Goal: Communication & Community: Answer question/provide support

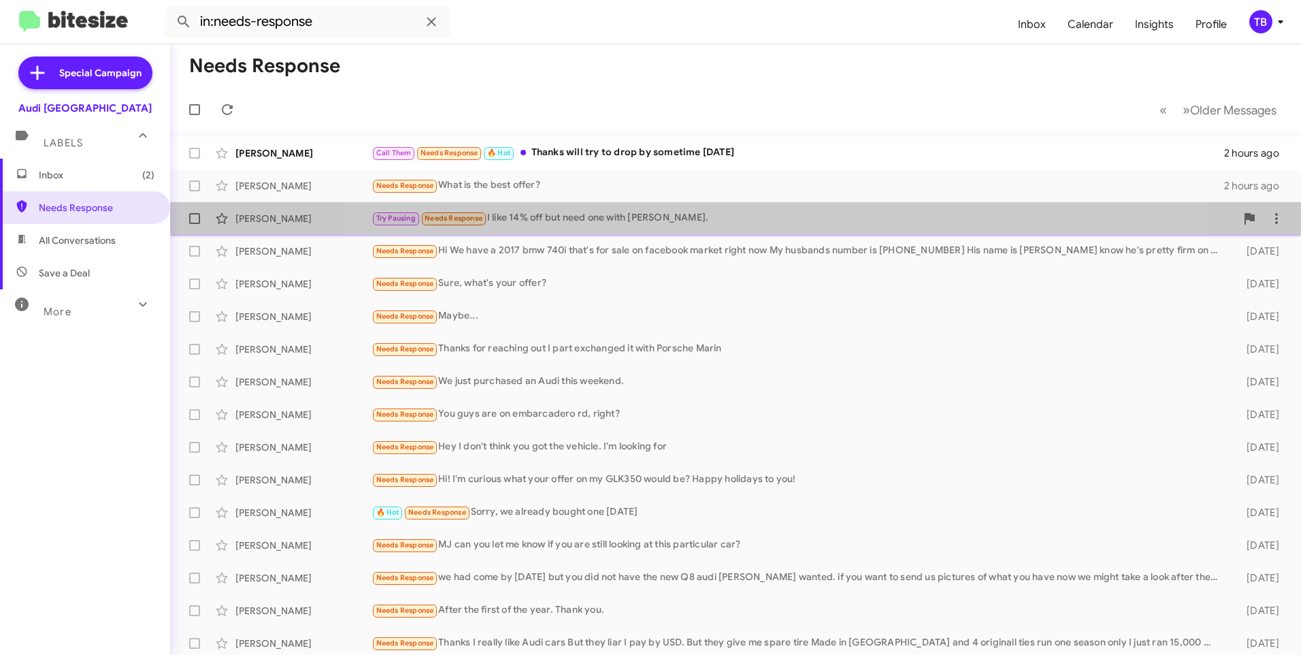
click at [745, 218] on div "Try Pausing Needs Response I like 14% off but need one with [PERSON_NAME]." at bounding box center [804, 218] width 864 height 16
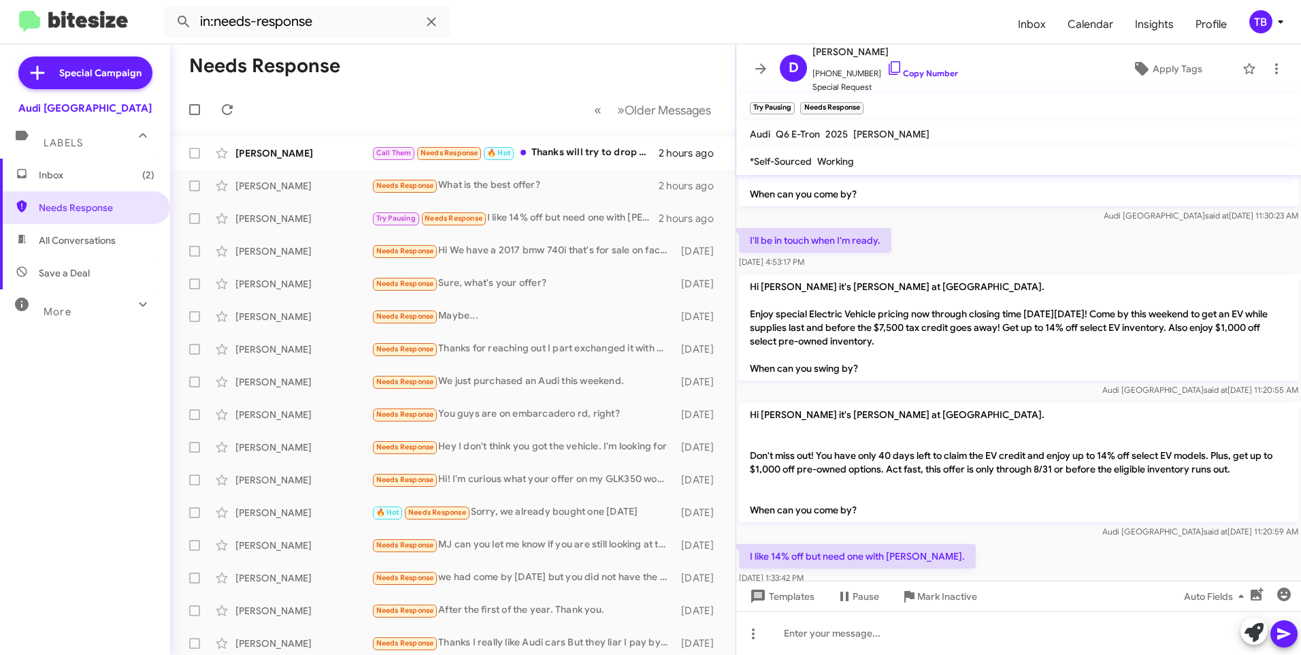
scroll to position [165, 0]
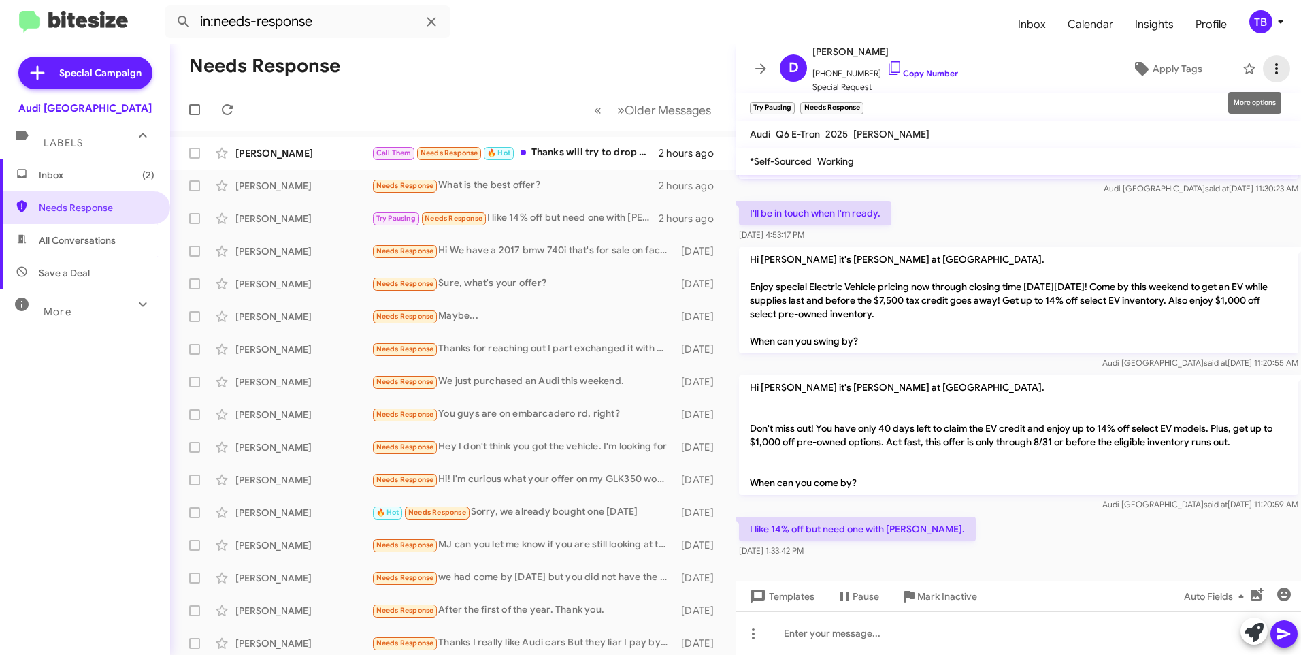
click at [1279, 66] on span at bounding box center [1276, 69] width 27 height 16
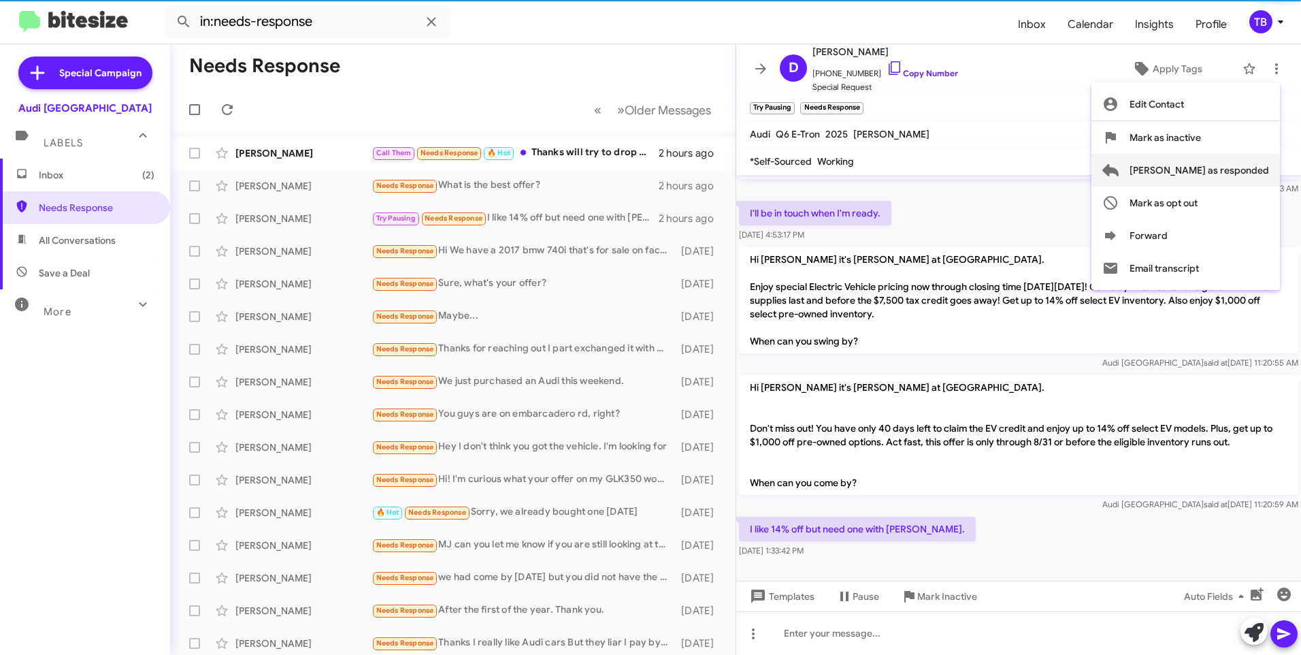
click at [1243, 165] on span "Mark as responded" at bounding box center [1200, 170] width 140 height 33
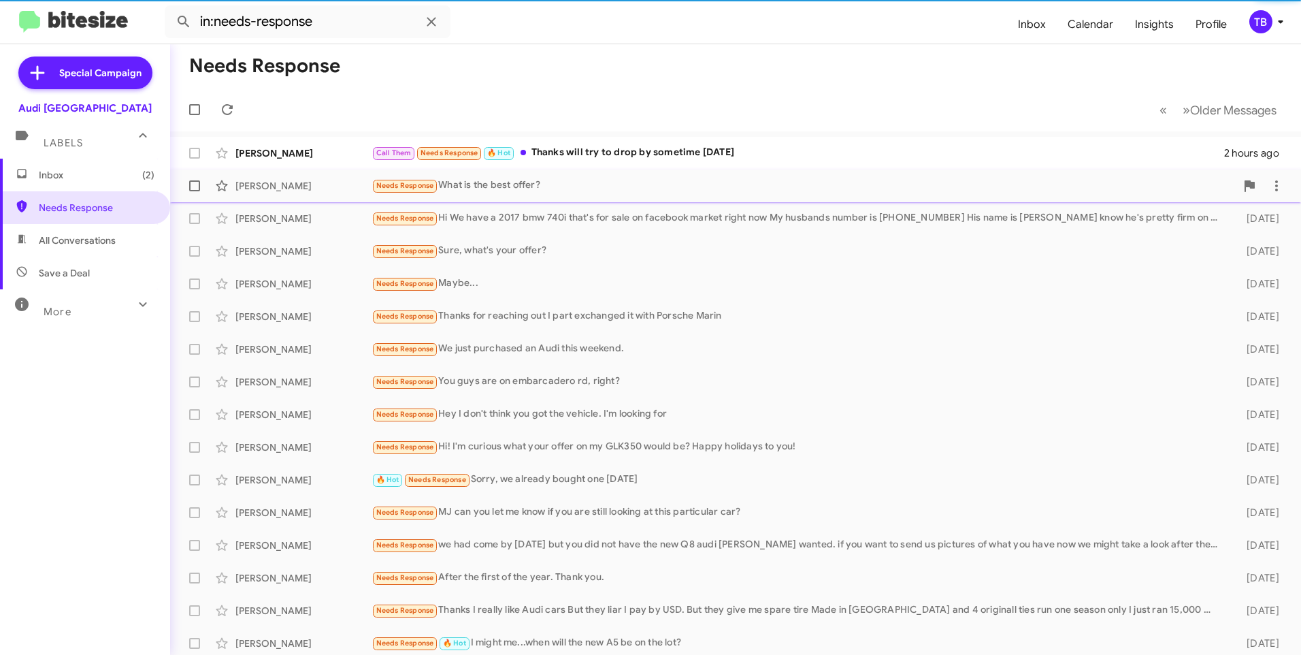
click at [621, 186] on div "Needs Response What is the best offer?" at bounding box center [804, 186] width 864 height 16
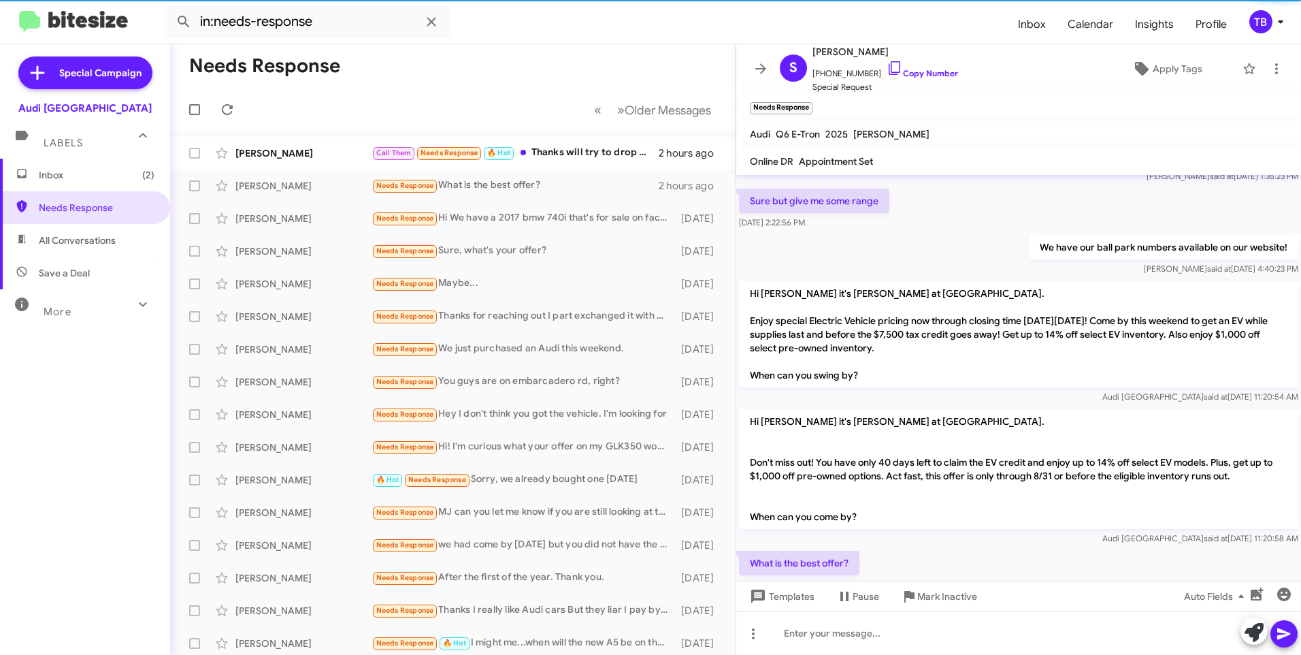
scroll to position [250, 0]
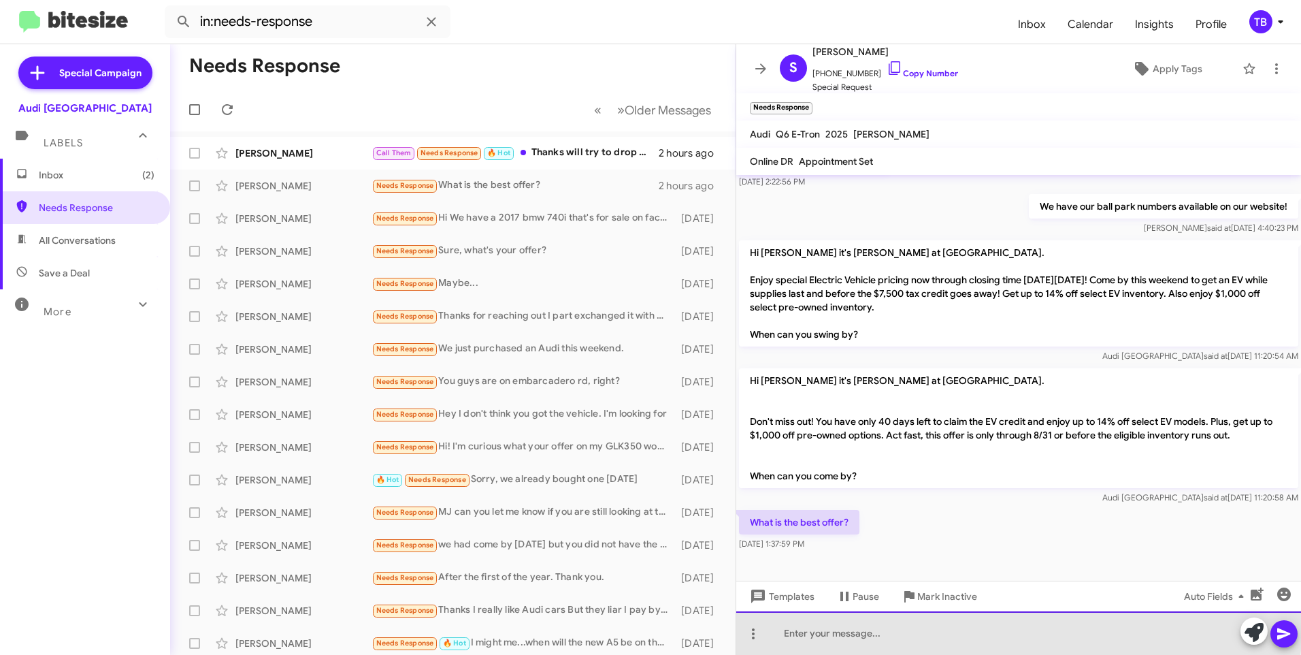
click at [892, 627] on div at bounding box center [1018, 633] width 565 height 44
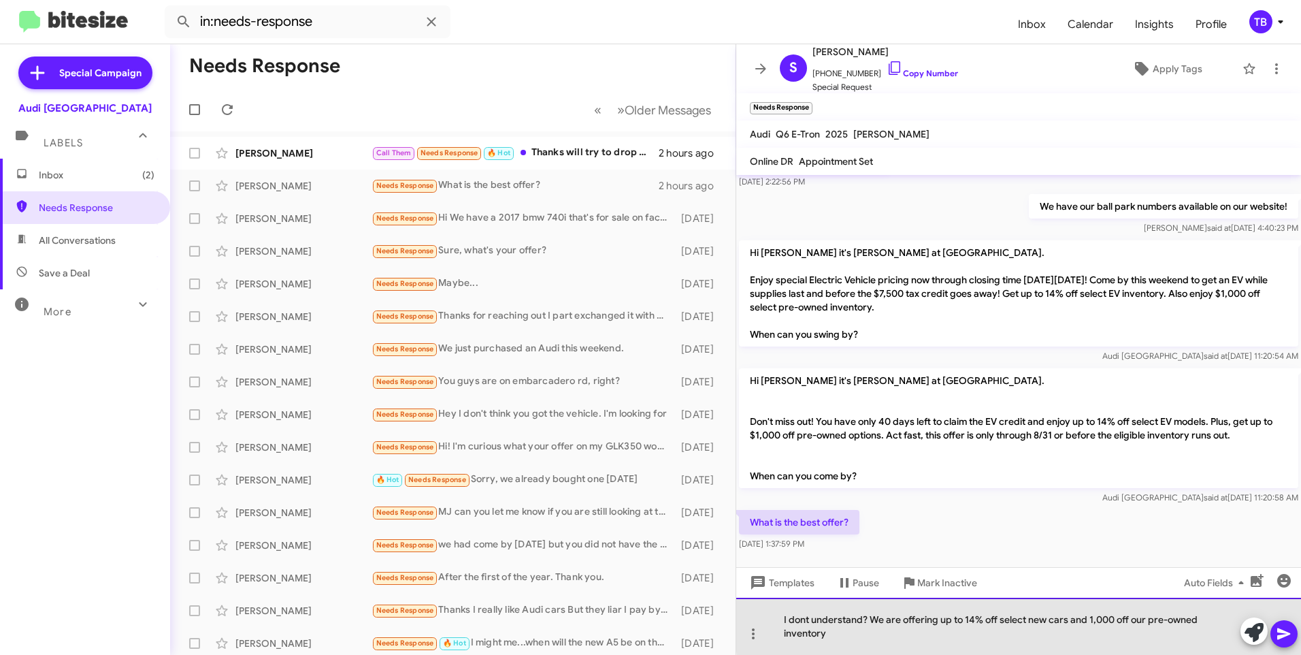
drag, startPoint x: 1132, startPoint y: 619, endPoint x: 1160, endPoint y: 642, distance: 36.7
click at [1134, 619] on div "I dont understand? We are offering up to 14% off select new cars and 1,000 off …" at bounding box center [1018, 626] width 565 height 57
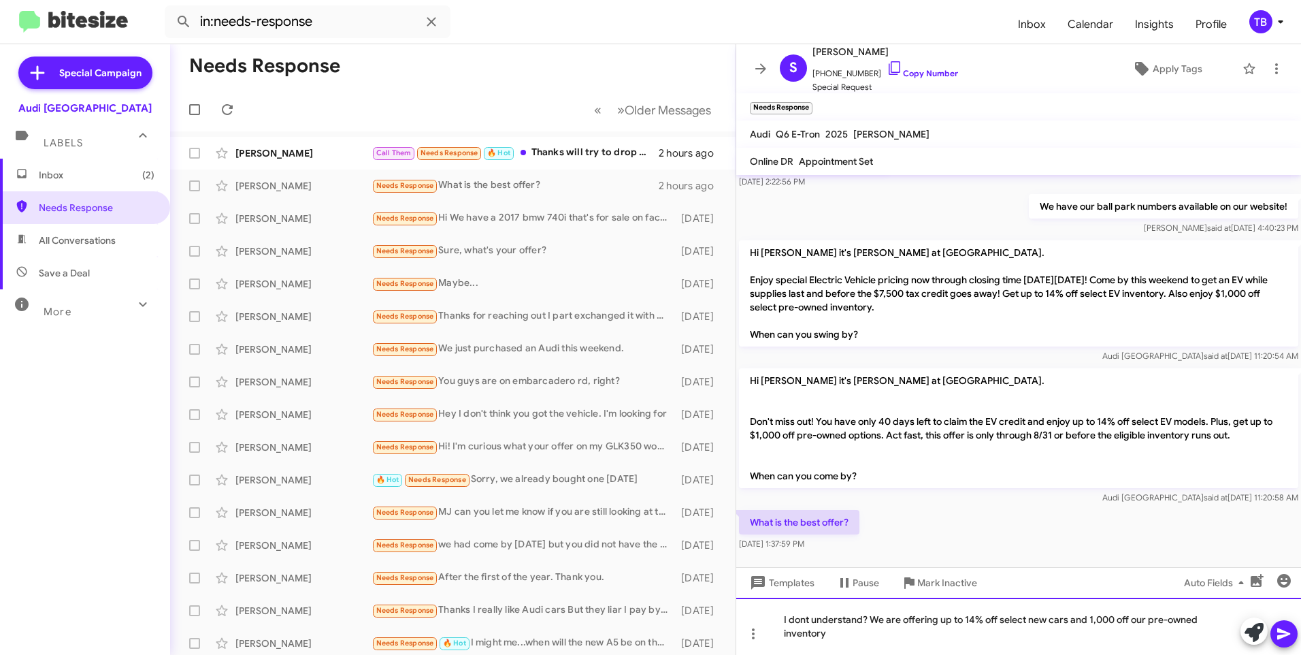
click at [1147, 623] on div "I dont understand? We are offering up to 14% off select new cars and 1,000 off …" at bounding box center [1018, 626] width 565 height 57
click at [859, 638] on div "I dont understand? We are offering up to 14% off select new cars and 1,000 off …" at bounding box center [1018, 626] width 565 height 57
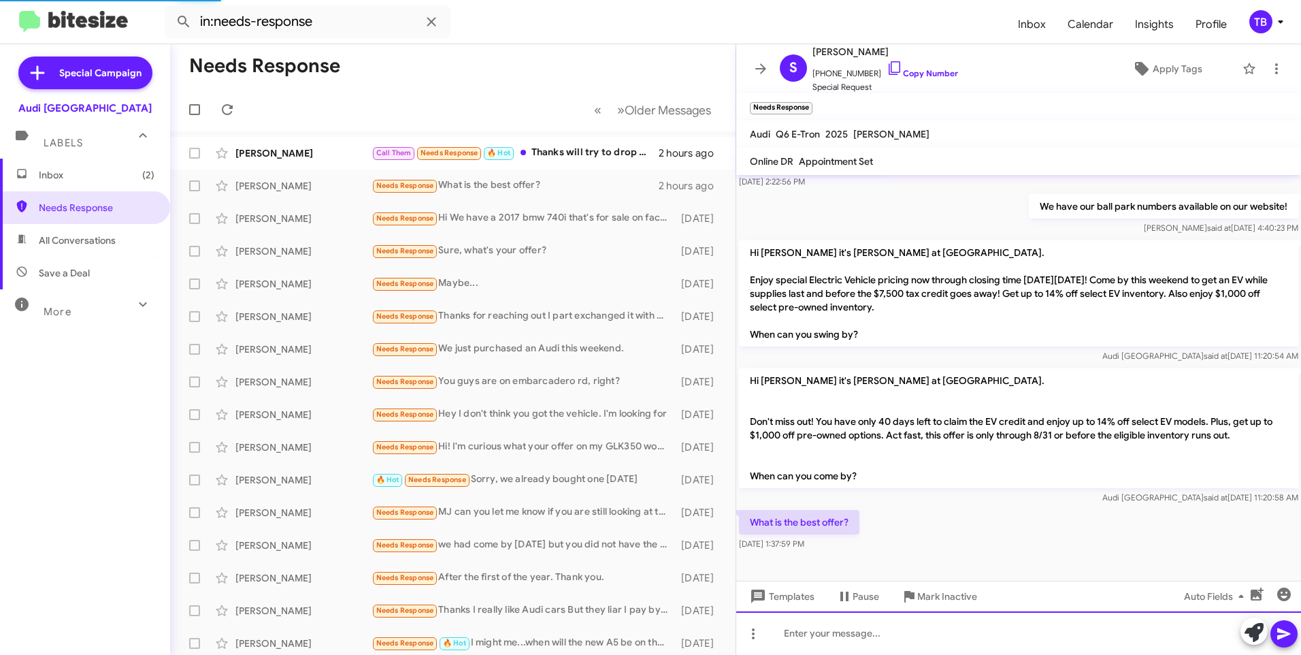
scroll to position [0, 0]
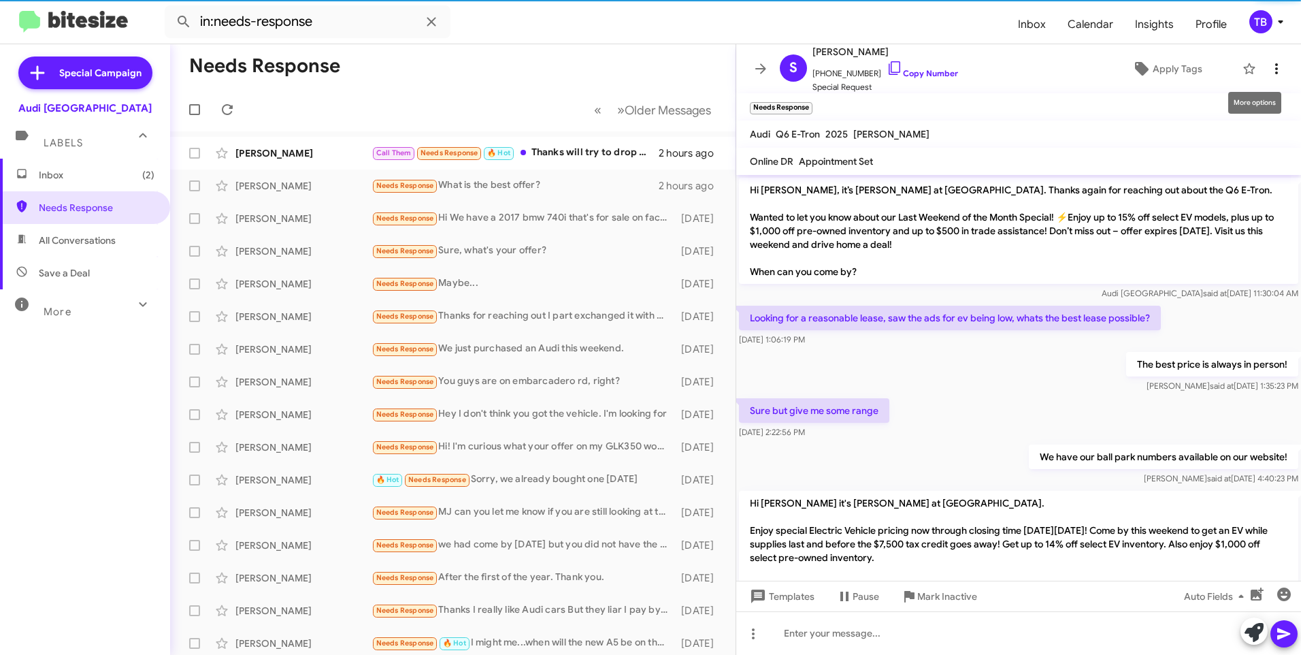
click at [1275, 68] on icon at bounding box center [1276, 68] width 3 height 11
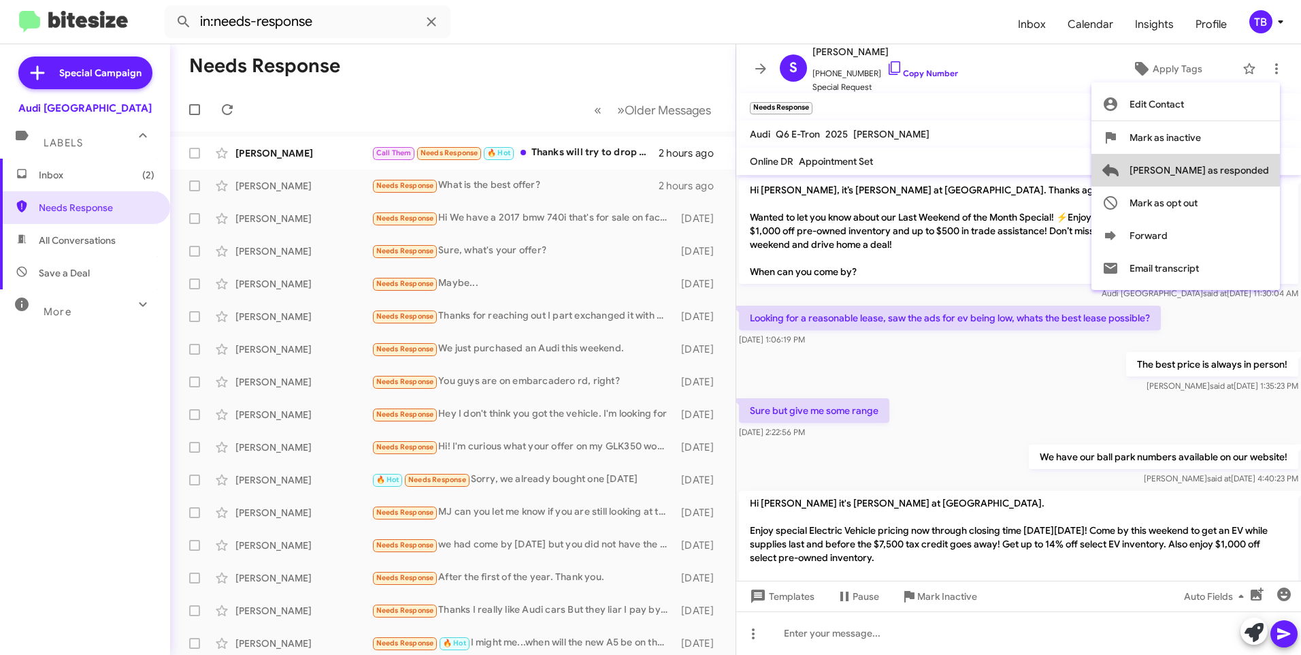
click at [1256, 165] on span "Mark as responded" at bounding box center [1200, 170] width 140 height 33
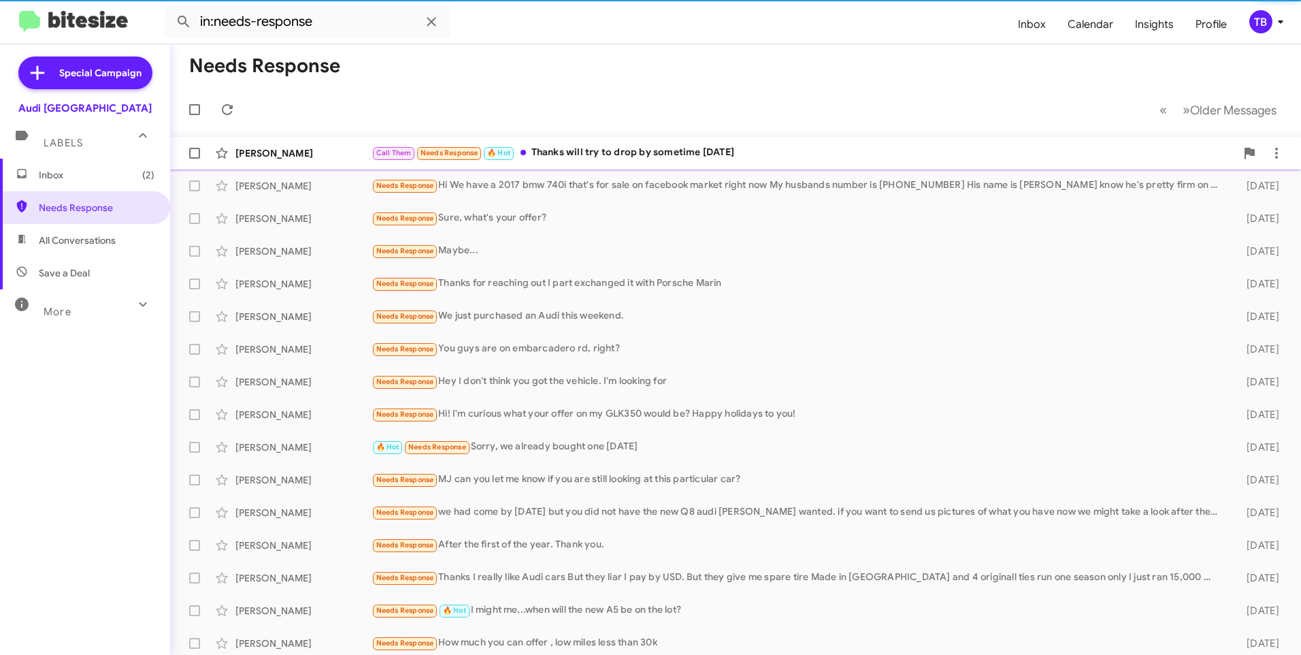
click at [643, 149] on div "Call Them Needs Response 🔥 Hot Thanks will try to drop by sometime today" at bounding box center [804, 153] width 864 height 16
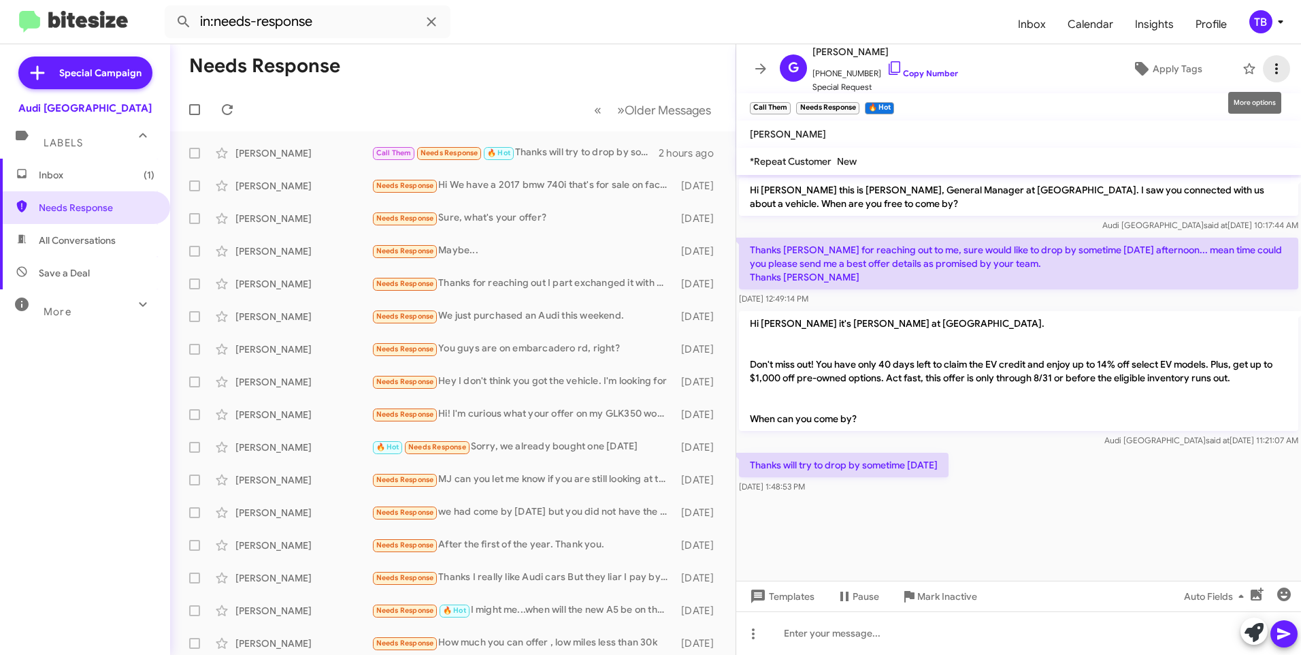
click at [1269, 70] on icon at bounding box center [1277, 69] width 16 height 16
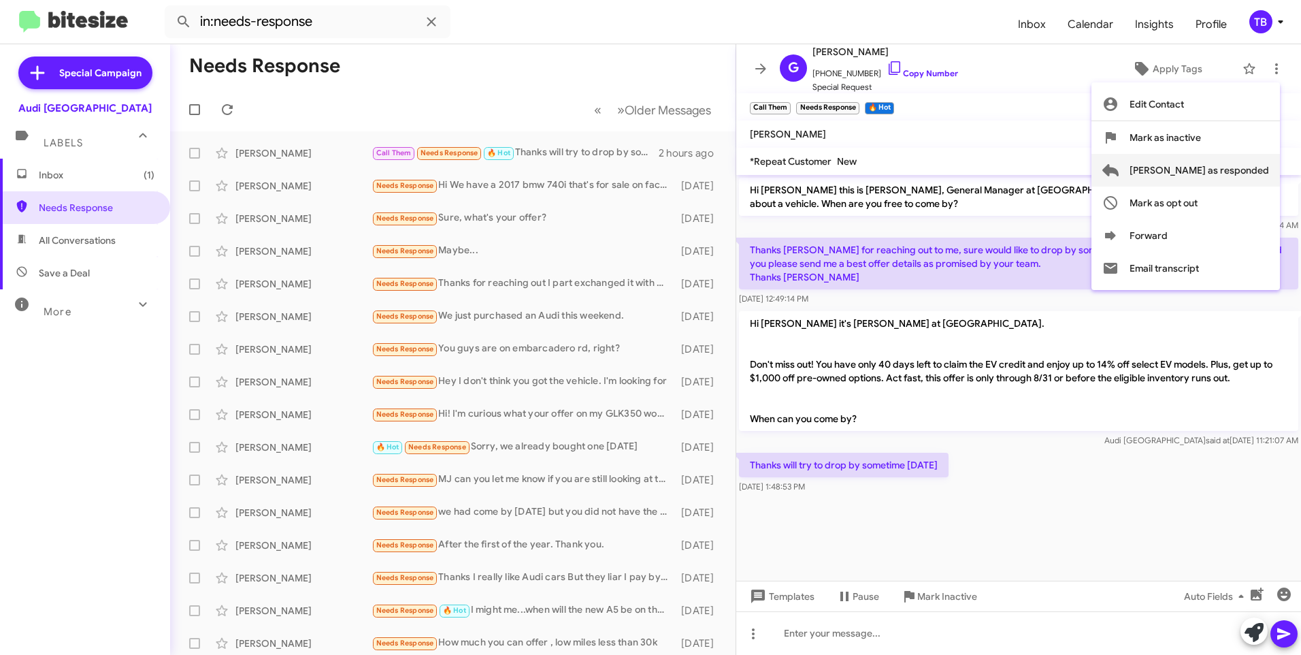
click at [1218, 163] on span "Mark as responded" at bounding box center [1200, 170] width 140 height 33
